Goal: Navigation & Orientation: Find specific page/section

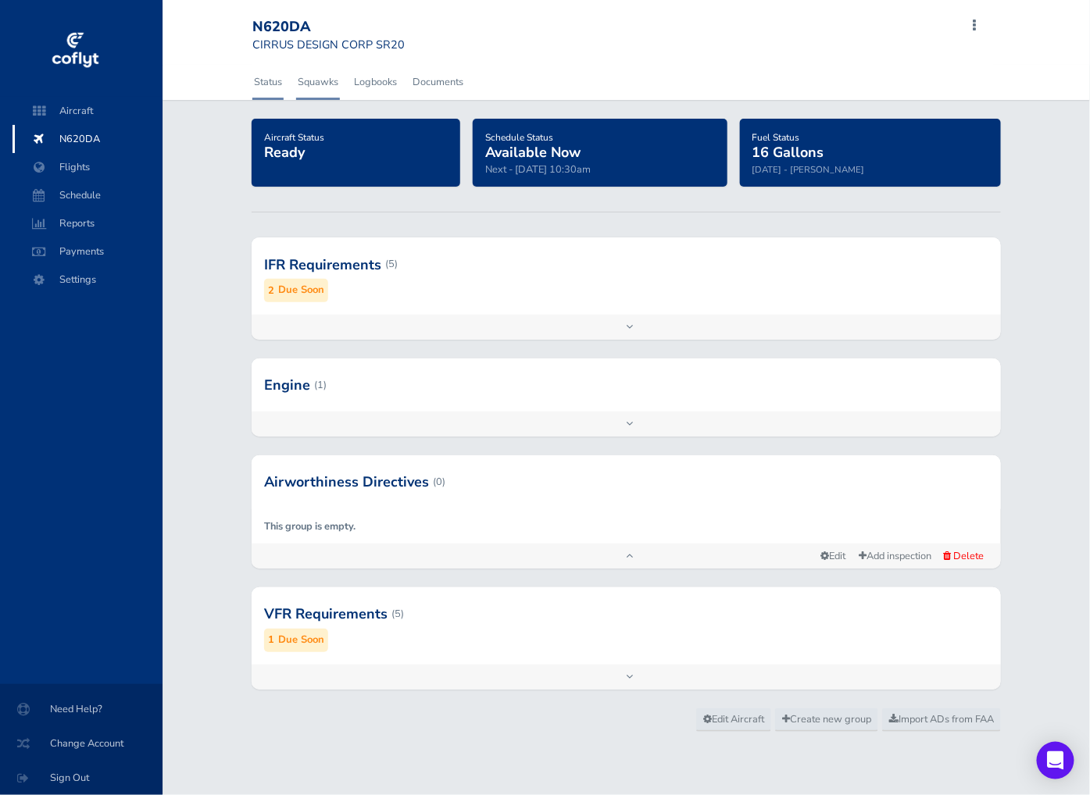
click at [312, 82] on link "Squawks" at bounding box center [318, 82] width 44 height 34
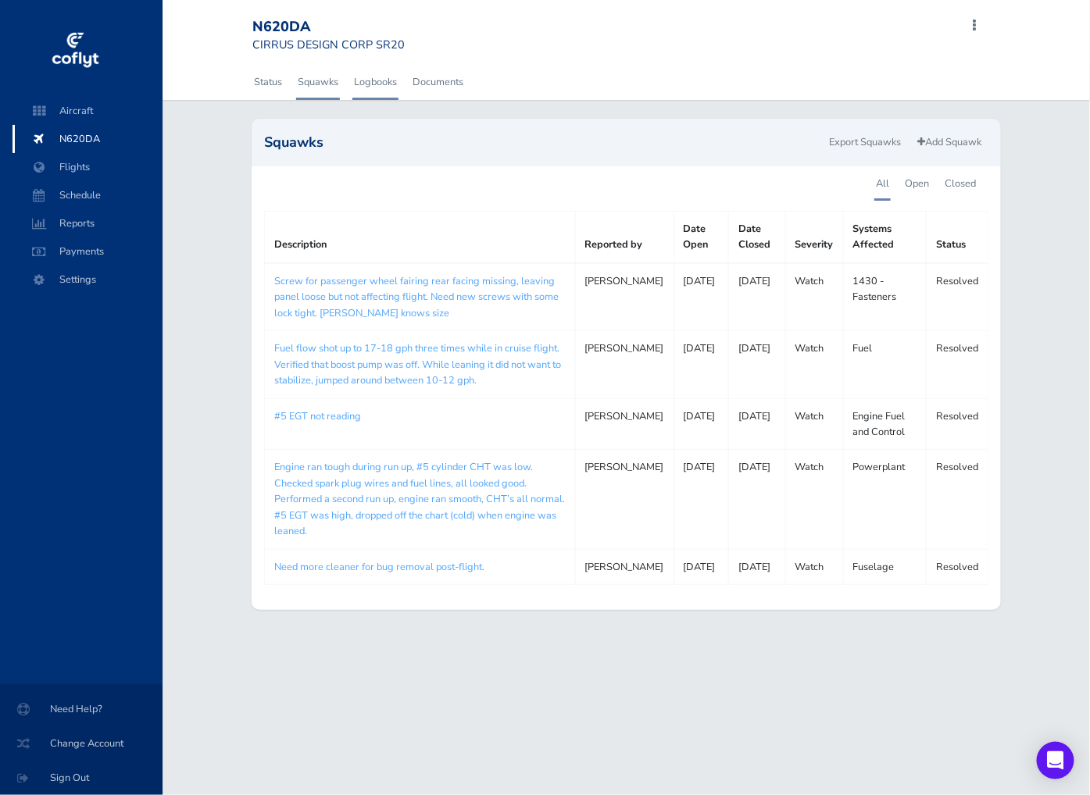
click at [377, 82] on link "Logbooks" at bounding box center [375, 82] width 46 height 34
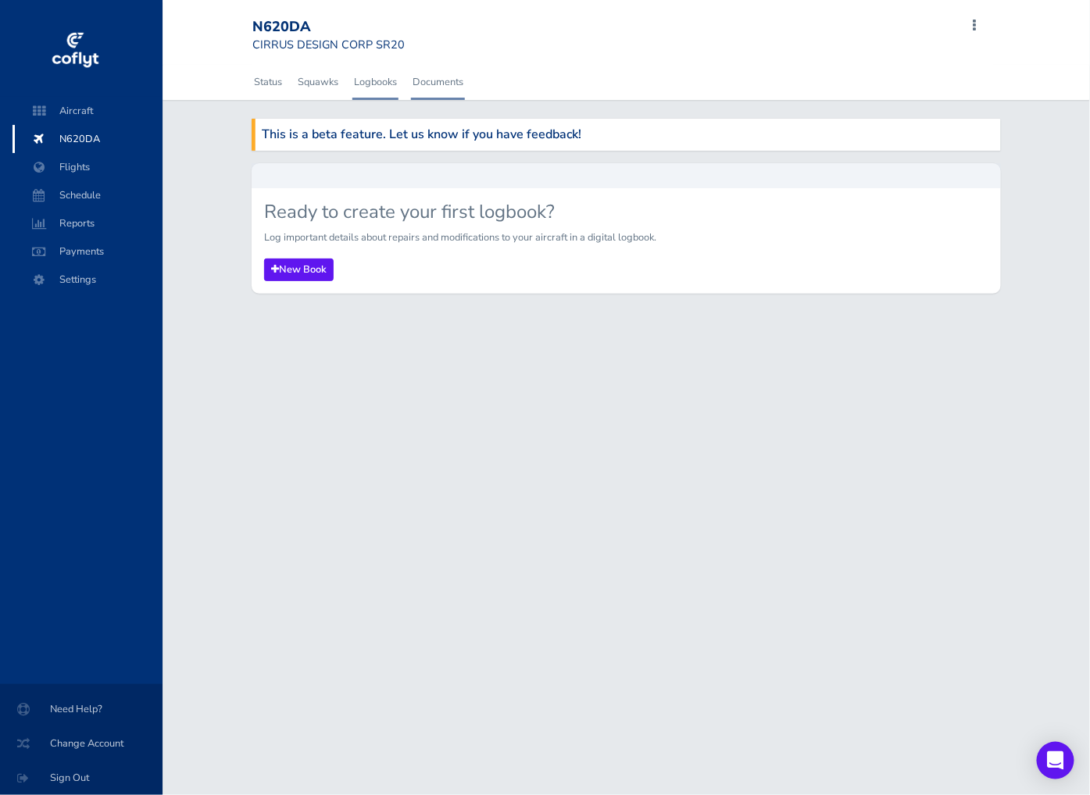
click at [441, 87] on link "Documents" at bounding box center [438, 82] width 54 height 34
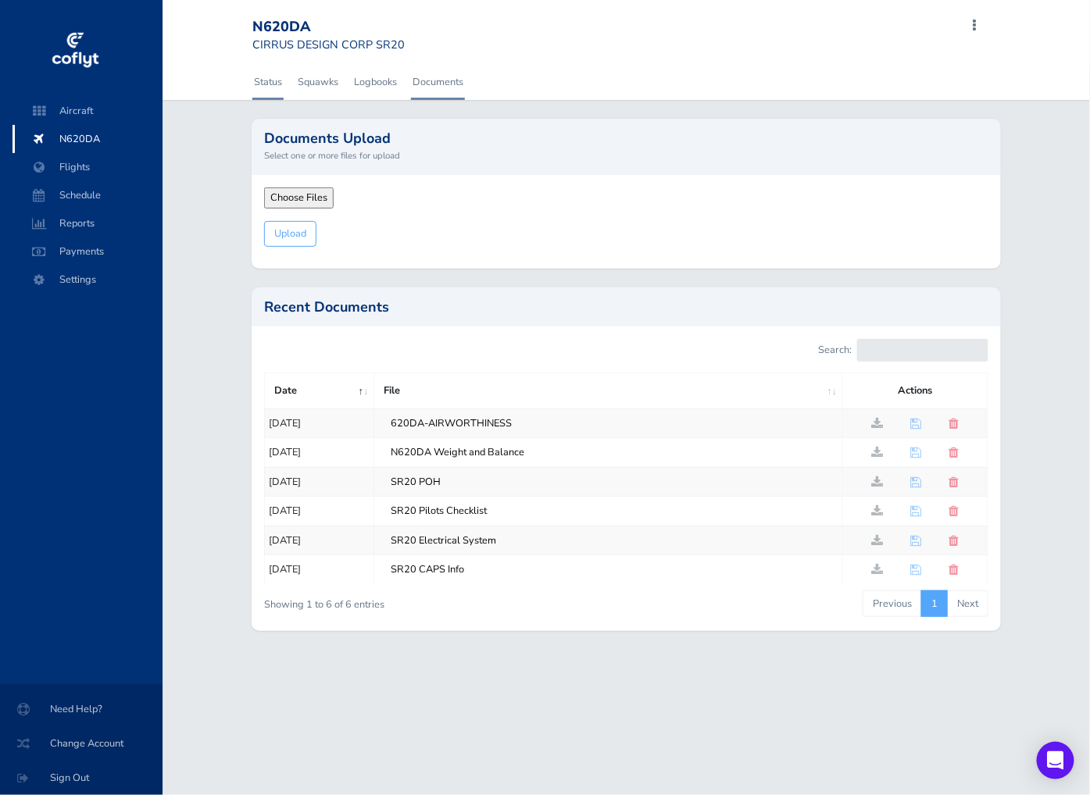
click at [269, 81] on link "Status" at bounding box center [267, 82] width 31 height 34
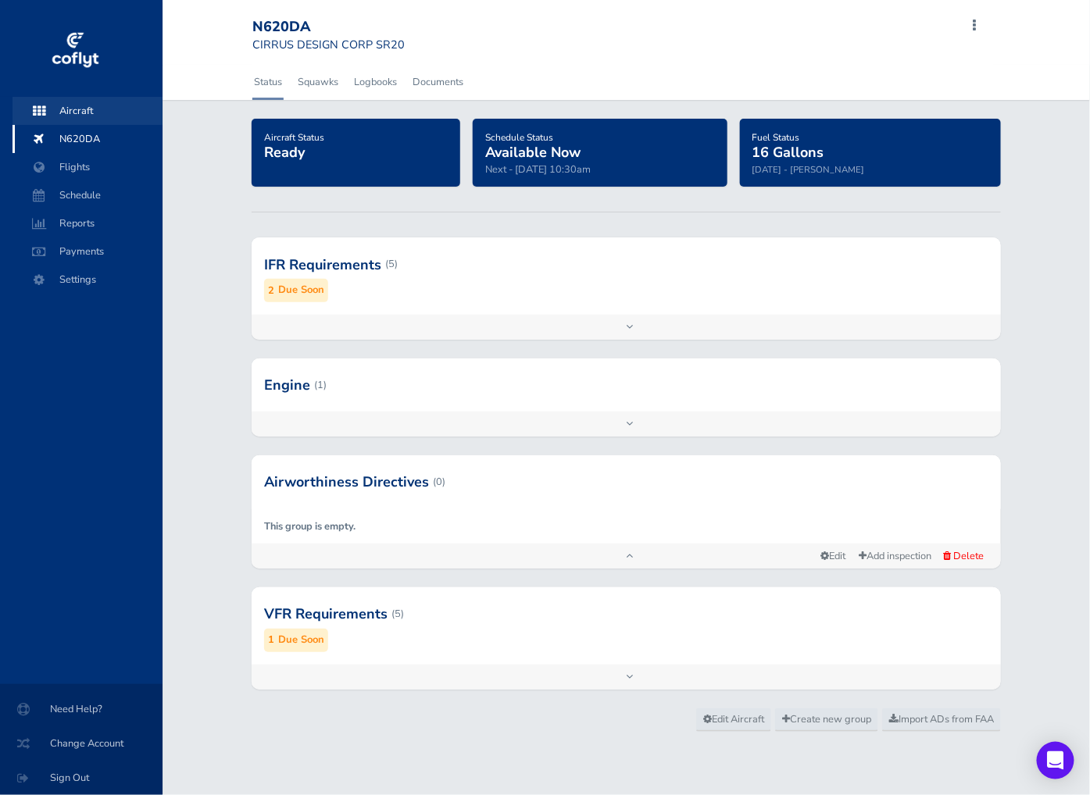
click at [104, 108] on span "Aircraft" at bounding box center [87, 111] width 119 height 28
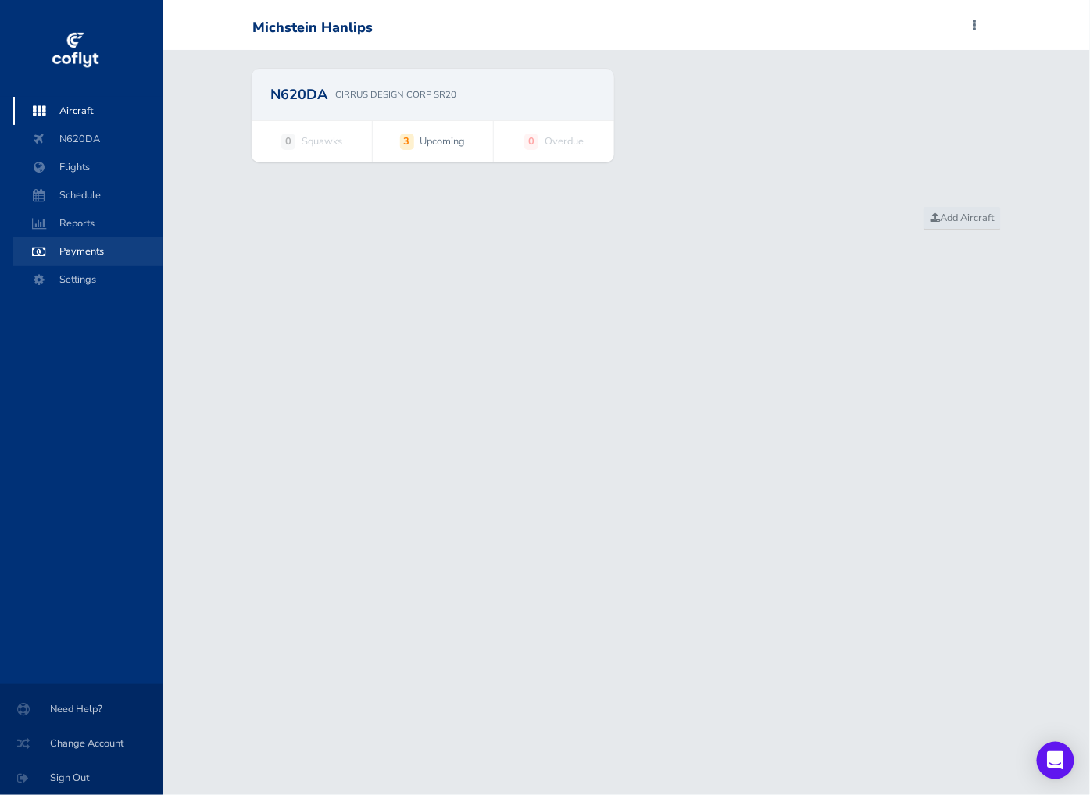
click at [86, 254] on span "Payments" at bounding box center [87, 251] width 119 height 28
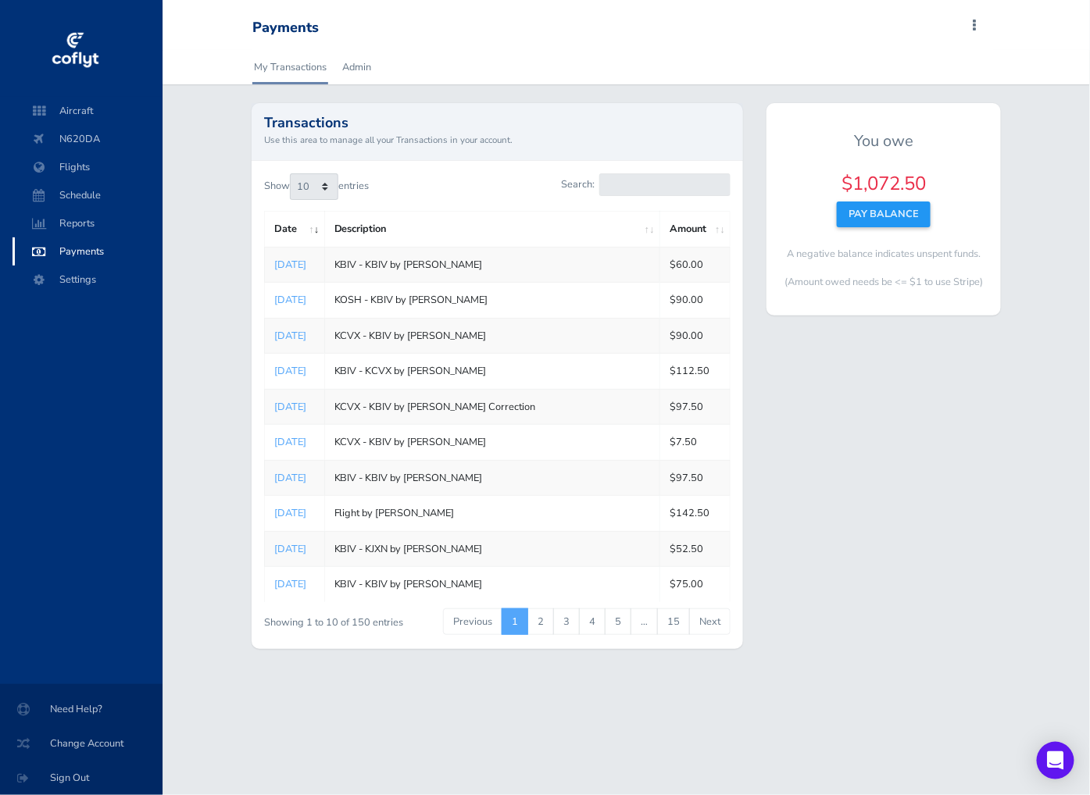
click at [975, 20] on span at bounding box center [974, 26] width 19 height 22
click at [1044, 55] on div "My Transactions Admin" at bounding box center [625, 67] width 927 height 34
click at [364, 73] on link "Admin" at bounding box center [357, 67] width 32 height 34
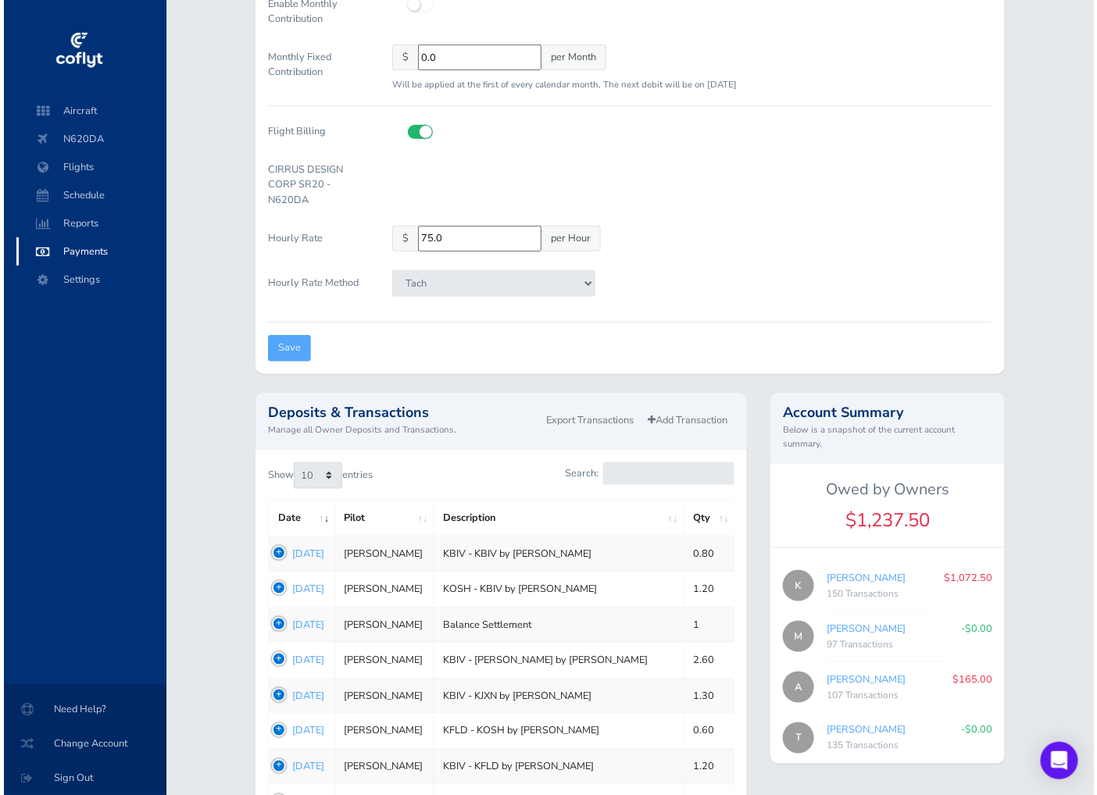
scroll to position [482, 0]
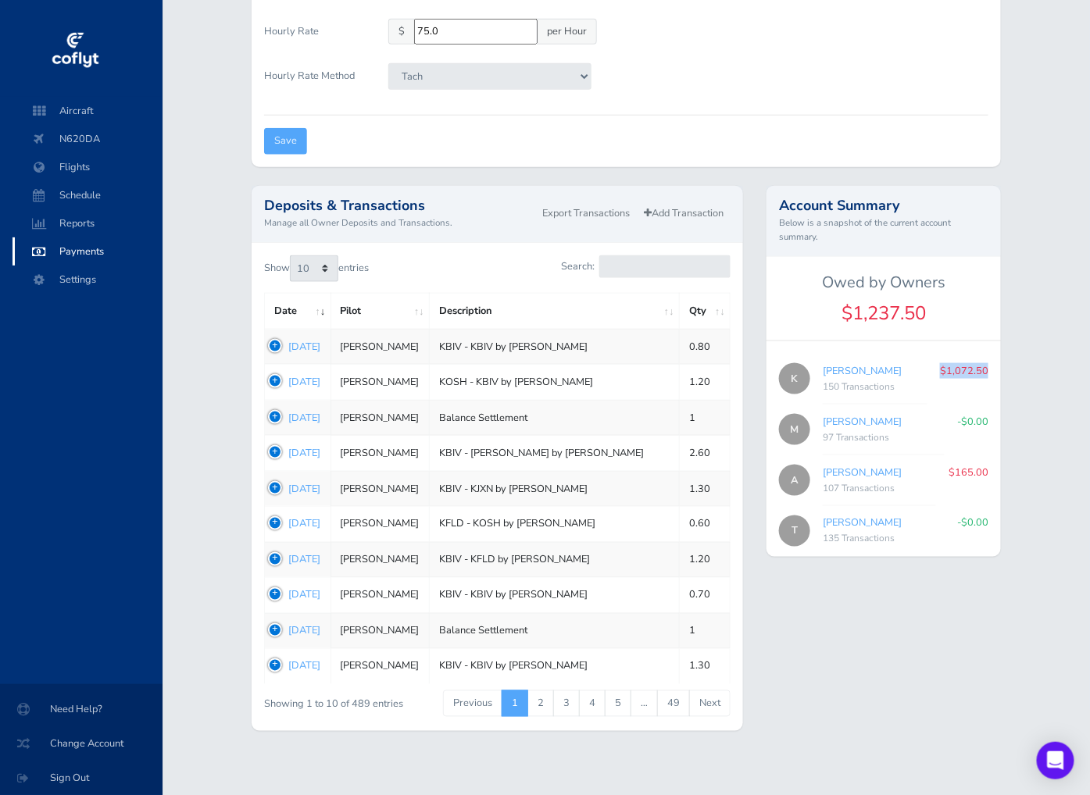
drag, startPoint x: 936, startPoint y: 362, endPoint x: 995, endPoint y: 369, distance: 59.9
click at [995, 369] on div "K Kevin Phillips 150 Transactions $1,072.50" at bounding box center [883, 379] width 234 height 51
copy p "$1,072.50"
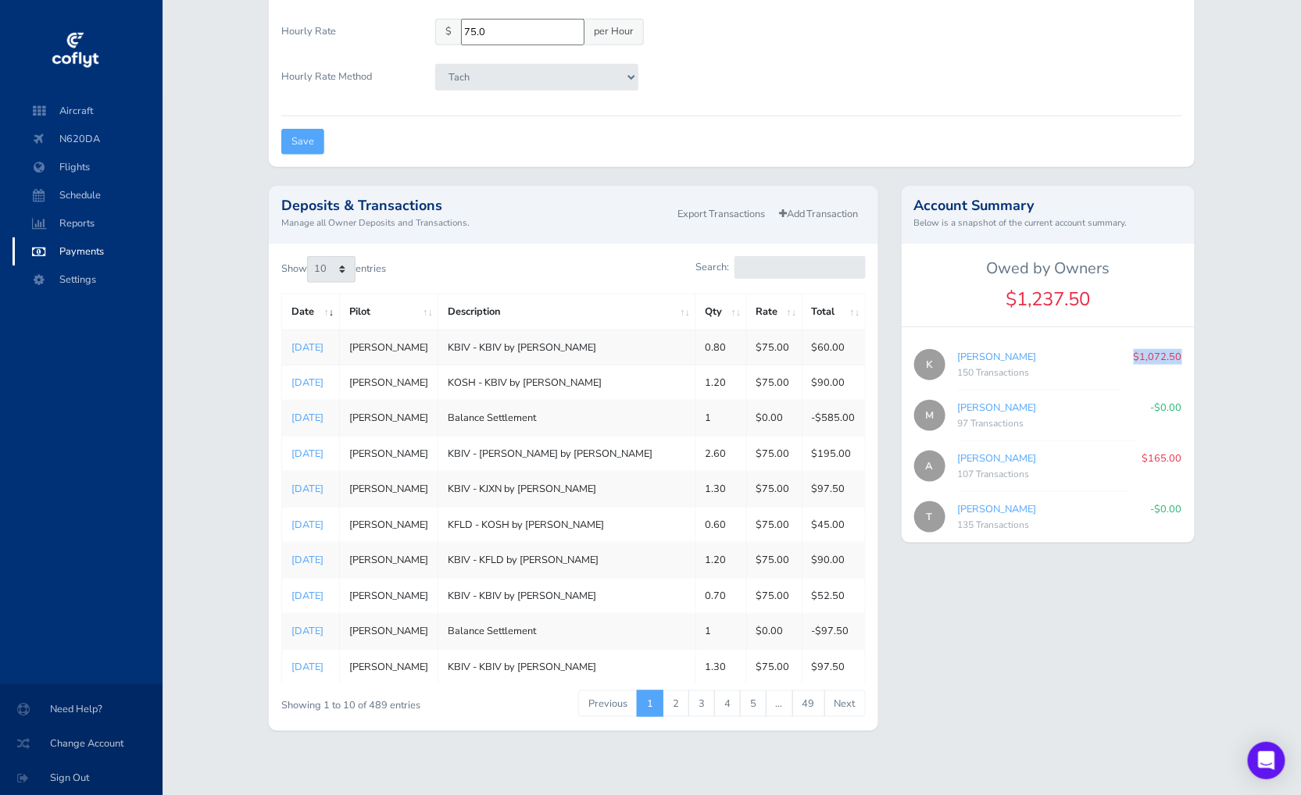
scroll to position [452, 0]
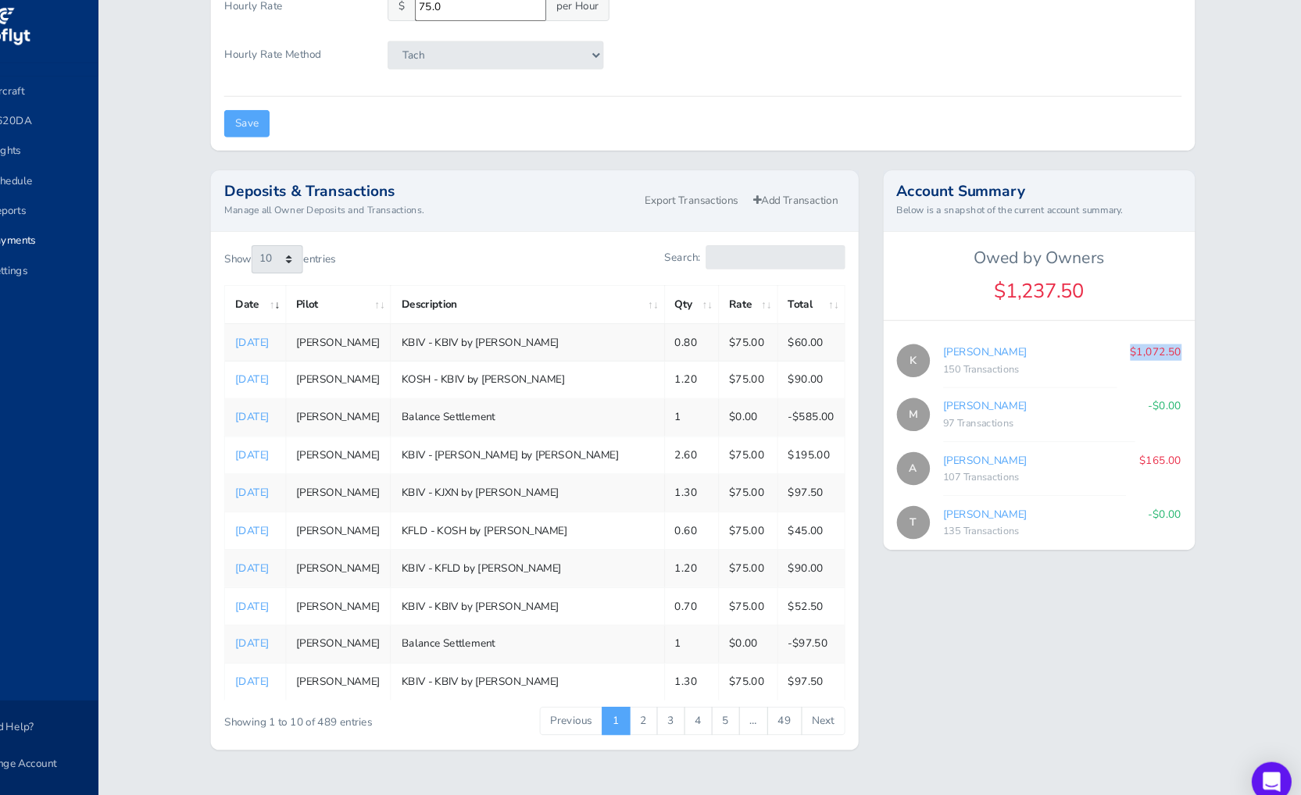
copy p "$1,072.50"
